Goal: Task Accomplishment & Management: Manage account settings

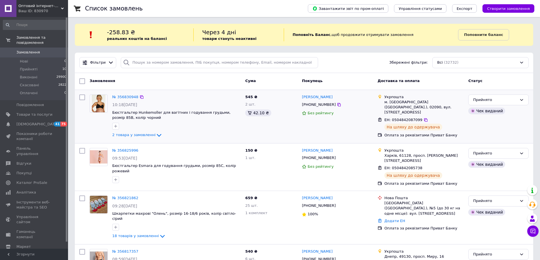
click at [83, 131] on div at bounding box center [82, 116] width 10 height 49
drag, startPoint x: 487, startPoint y: 97, endPoint x: 485, endPoint y: 105, distance: 7.6
click at [486, 97] on div "Прийнято" at bounding box center [495, 100] width 44 height 6
click at [483, 108] on li "Виконано" at bounding box center [498, 112] width 60 height 10
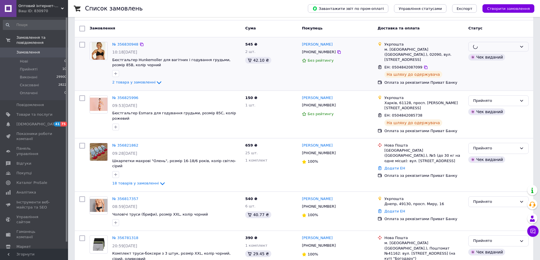
scroll to position [57, 0]
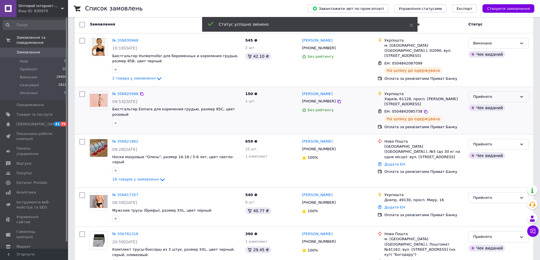
click at [481, 96] on div "Прийнято" at bounding box center [495, 97] width 44 height 6
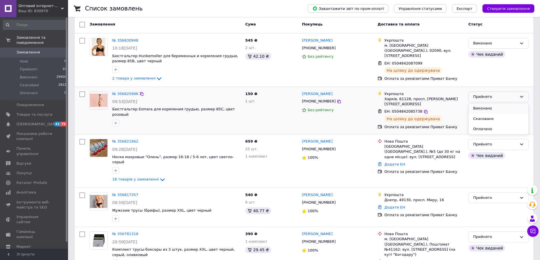
click at [479, 109] on li "Виконано" at bounding box center [498, 108] width 60 height 10
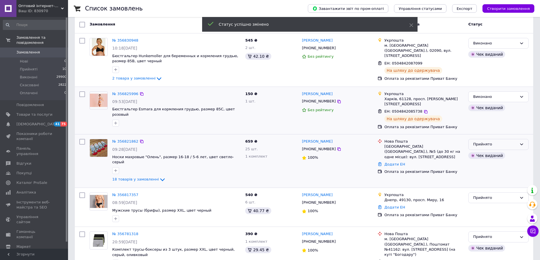
click at [485, 142] on div "Прийнято" at bounding box center [495, 145] width 44 height 6
click at [485, 151] on li "Виконано" at bounding box center [498, 156] width 60 height 10
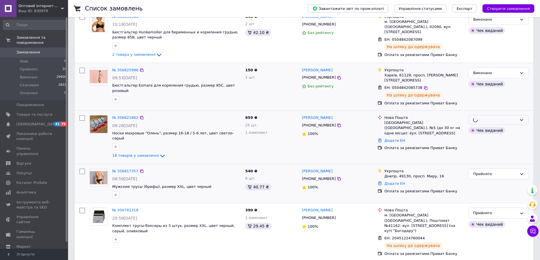
scroll to position [113, 0]
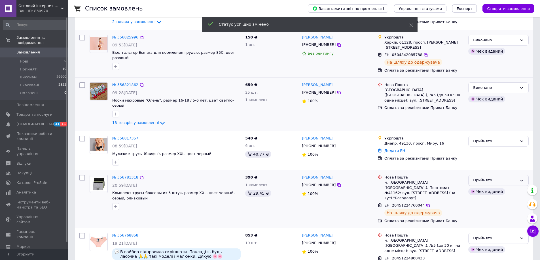
click at [492, 175] on div "Прийнято" at bounding box center [498, 180] width 60 height 11
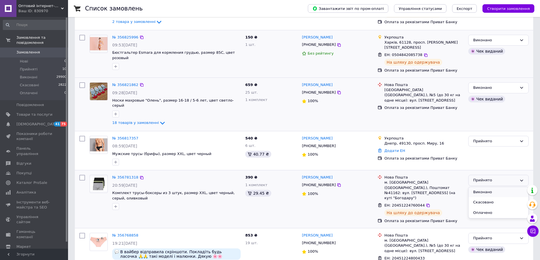
click at [479, 187] on li "Виконано" at bounding box center [498, 192] width 60 height 10
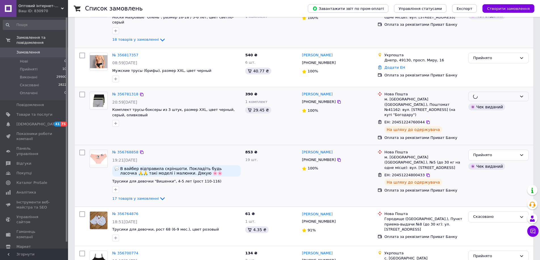
scroll to position [198, 0]
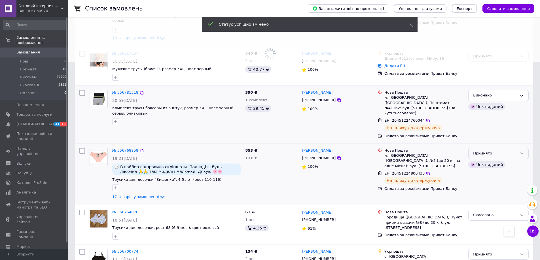
click at [479, 151] on div "Прийнято" at bounding box center [495, 154] width 44 height 6
click at [479, 160] on li "Виконано" at bounding box center [498, 165] width 60 height 10
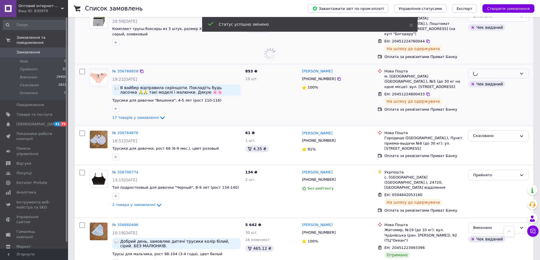
scroll to position [283, 0]
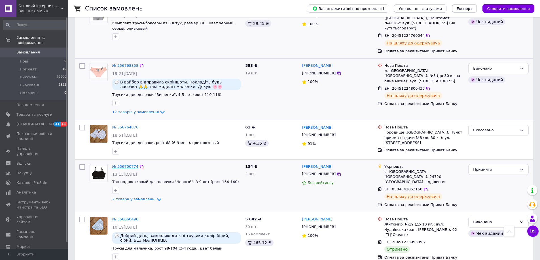
click at [123, 165] on link "№ 356700774" at bounding box center [125, 167] width 26 height 4
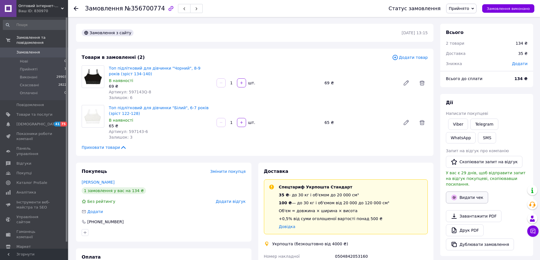
click at [471, 192] on button "Видати чек" at bounding box center [467, 198] width 42 height 12
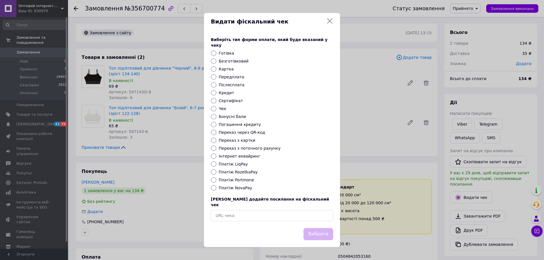
click at [211, 62] on input "Безготівковий" at bounding box center [214, 61] width 6 height 6
radio input "true"
click at [322, 232] on button "Вибрати" at bounding box center [318, 234] width 30 height 12
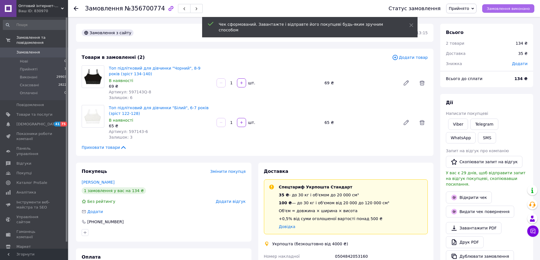
click at [515, 7] on span "Замовлення виконано" at bounding box center [507, 9] width 43 height 4
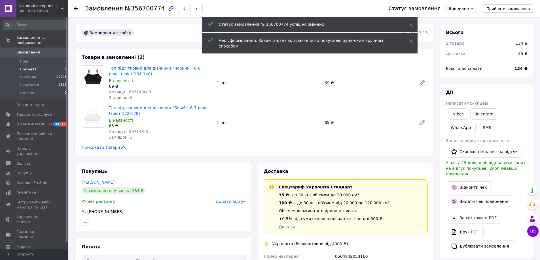
click at [25, 67] on span "Прийняті" at bounding box center [29, 69] width 18 height 5
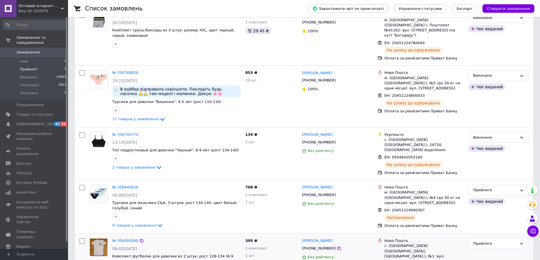
scroll to position [219, 0]
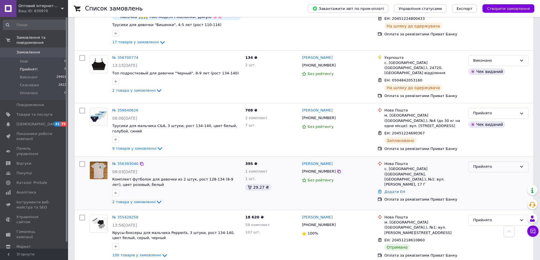
click at [504, 164] on div "Прийнято" at bounding box center [495, 167] width 44 height 6
click at [476, 184] on li "Скасовано" at bounding box center [498, 189] width 60 height 10
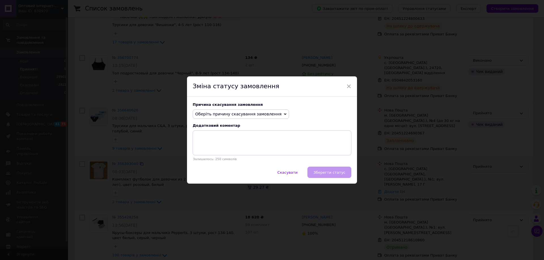
drag, startPoint x: 222, startPoint y: 112, endPoint x: 221, endPoint y: 127, distance: 14.2
click at [222, 114] on span "Оберіть причину скасування замовлення" at bounding box center [238, 114] width 86 height 5
click at [218, 141] on li "Оплата не надійшла" at bounding box center [241, 141] width 96 height 8
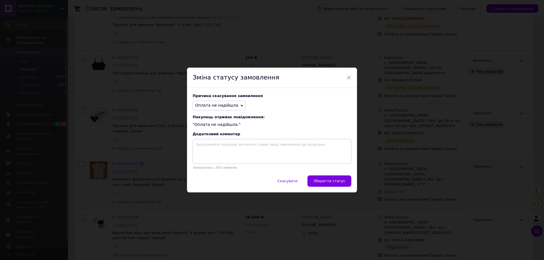
drag, startPoint x: 338, startPoint y: 182, endPoint x: 329, endPoint y: 187, distance: 9.9
click at [337, 182] on span "Зберегти статус" at bounding box center [329, 181] width 32 height 4
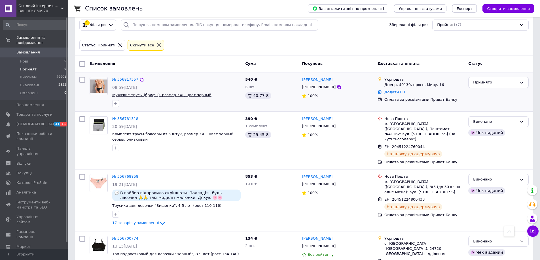
scroll to position [0, 0]
